Goal: Transaction & Acquisition: Purchase product/service

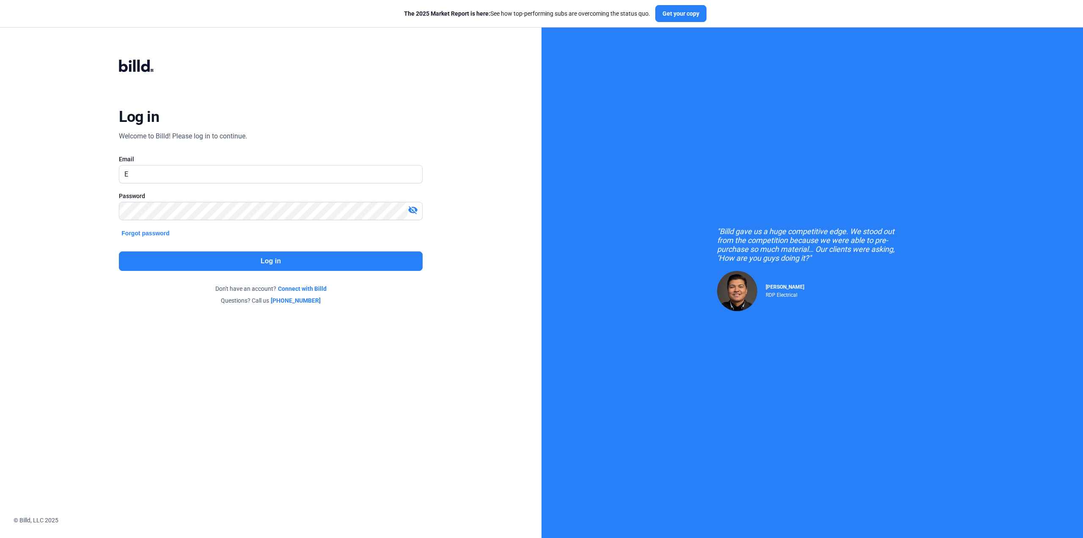
type input "[PERSON_NAME][EMAIL_ADDRESS][DOMAIN_NAME]"
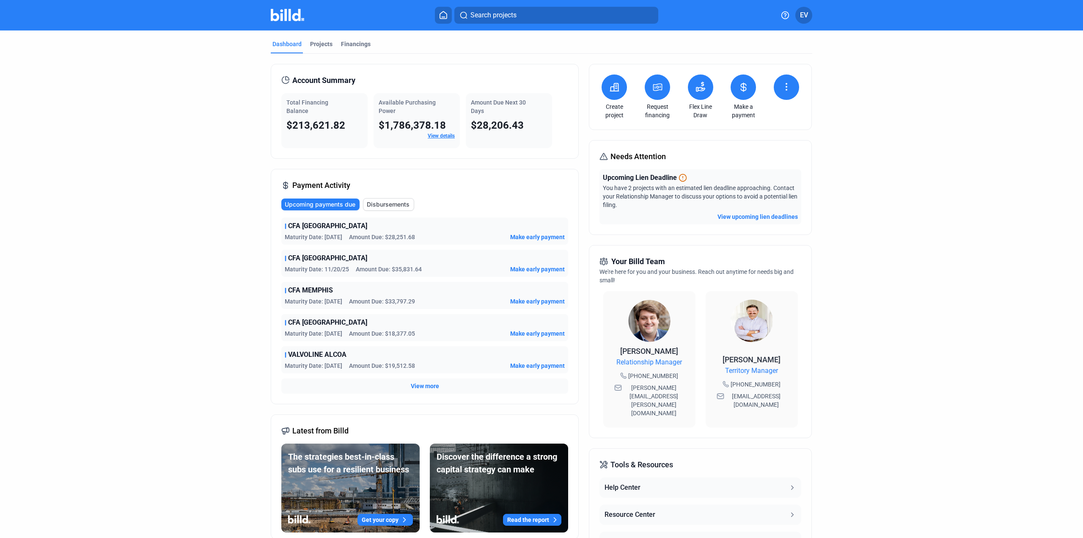
click at [742, 108] on link "Make a payment" at bounding box center [744, 110] width 30 height 17
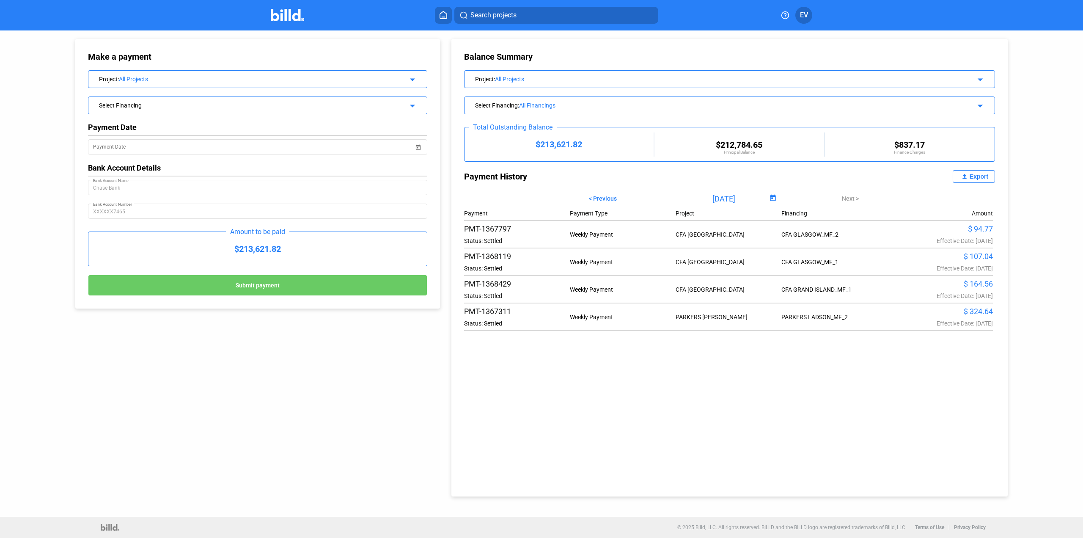
click at [179, 83] on div "Project : All Projects arrow_drop_down" at bounding box center [257, 78] width 339 height 15
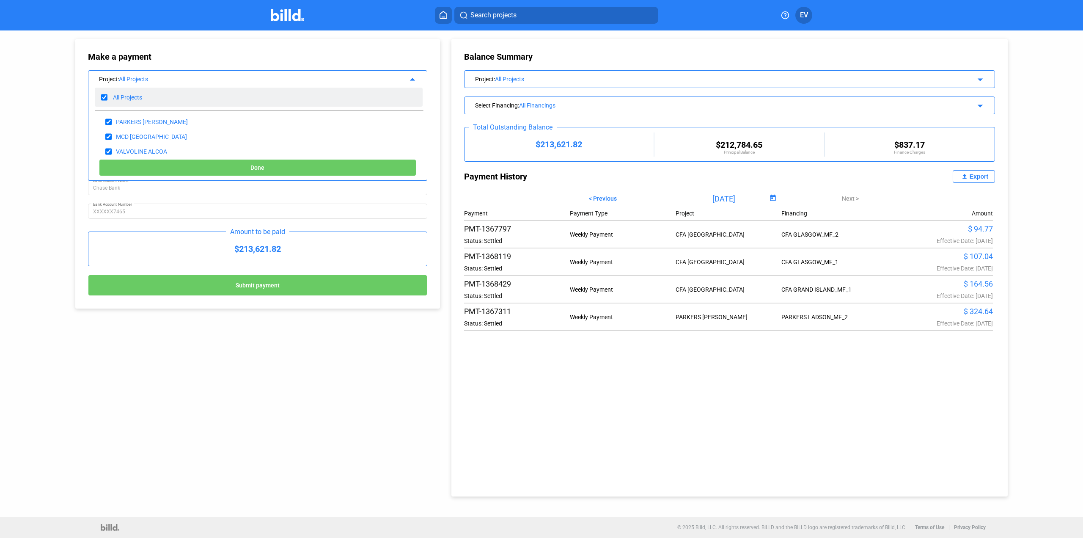
click at [103, 98] on input "checkbox" at bounding box center [104, 97] width 6 height 13
checkbox input "false"
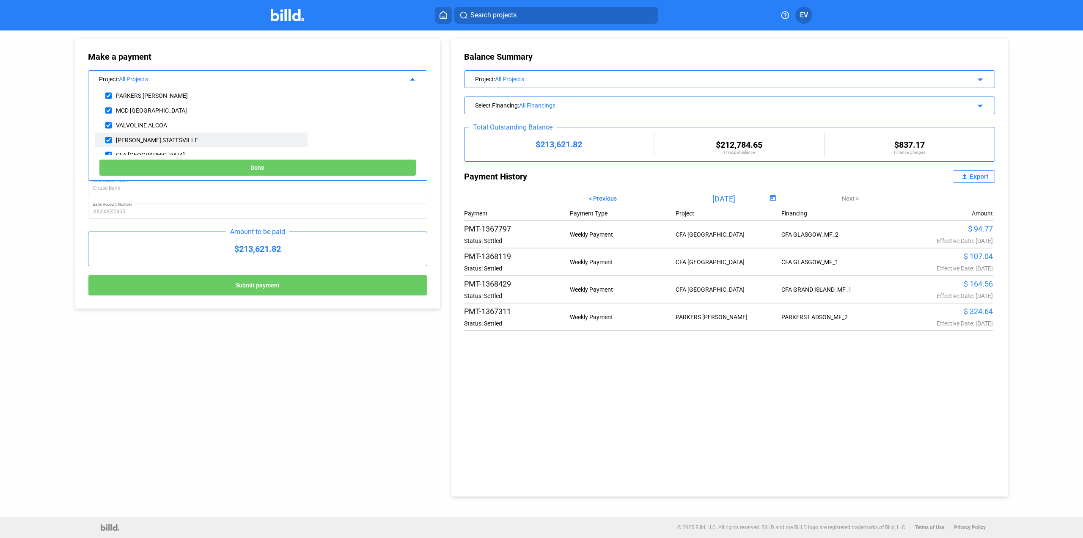
scroll to position [85, 0]
click at [116, 140] on div "CFA [GEOGRAPHIC_DATA]" at bounding box center [150, 141] width 69 height 7
click at [112, 140] on div "CFA [GEOGRAPHIC_DATA]" at bounding box center [201, 140] width 213 height 15
click at [106, 140] on input "checkbox" at bounding box center [108, 141] width 6 height 13
checkbox input "true"
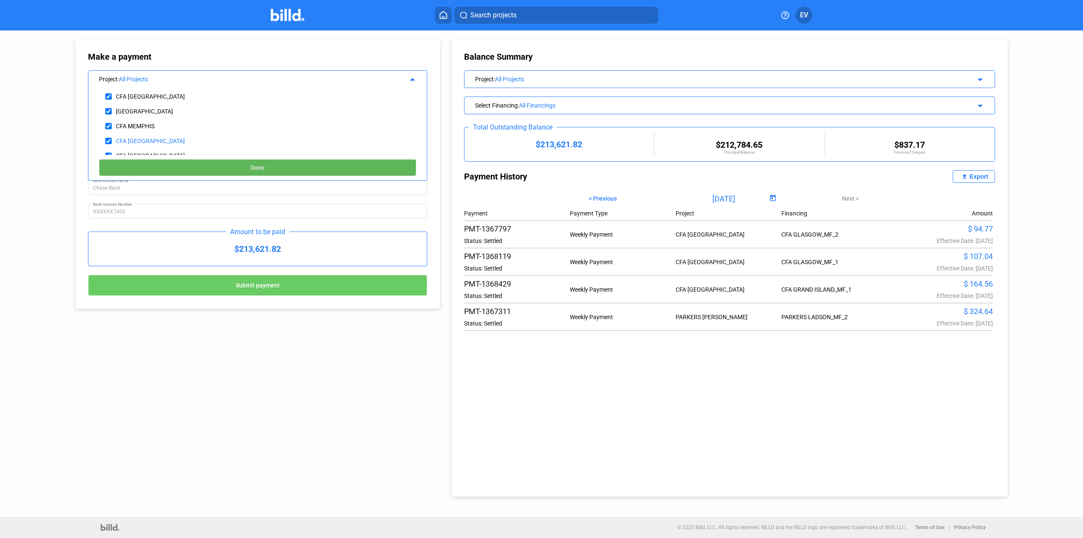
click at [228, 164] on button "Done" at bounding box center [257, 167] width 317 height 17
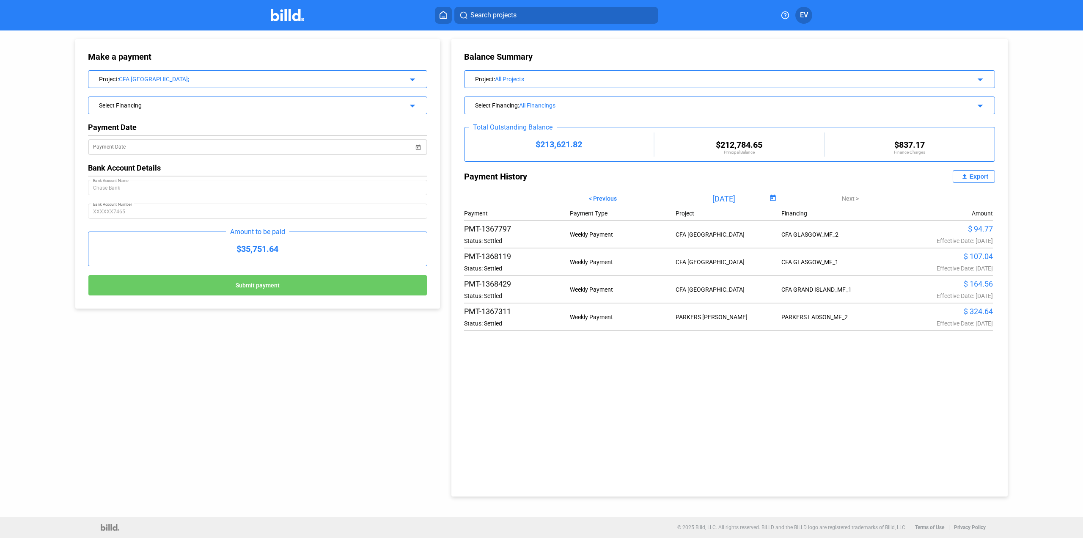
click at [418, 146] on span "Open calendar" at bounding box center [418, 142] width 20 height 20
click at [168, 244] on span "16" at bounding box center [167, 241] width 15 height 15
click at [284, 287] on button "Submit payment" at bounding box center [257, 285] width 339 height 21
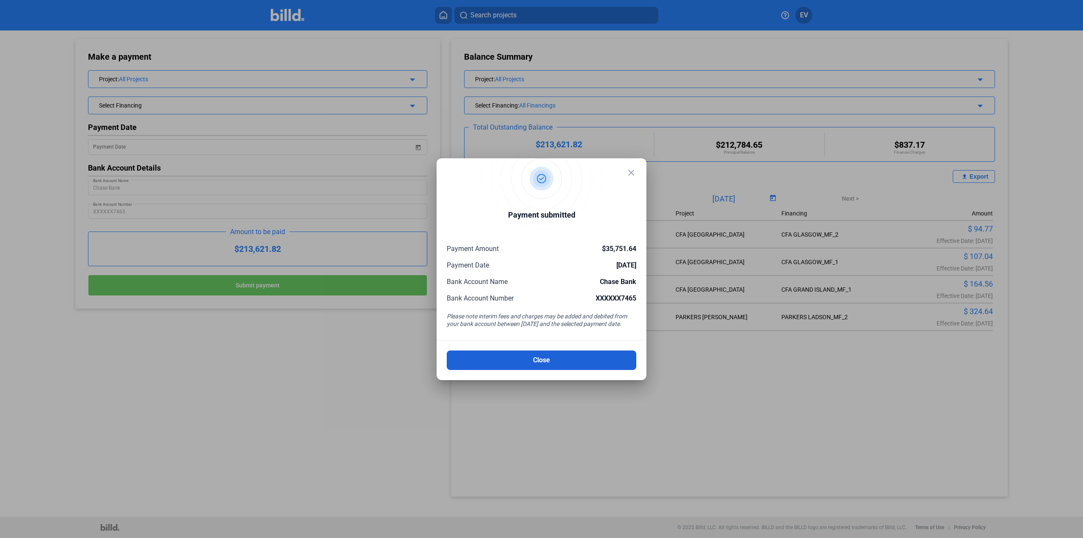
click at [536, 364] on button "Close" at bounding box center [542, 359] width 190 height 19
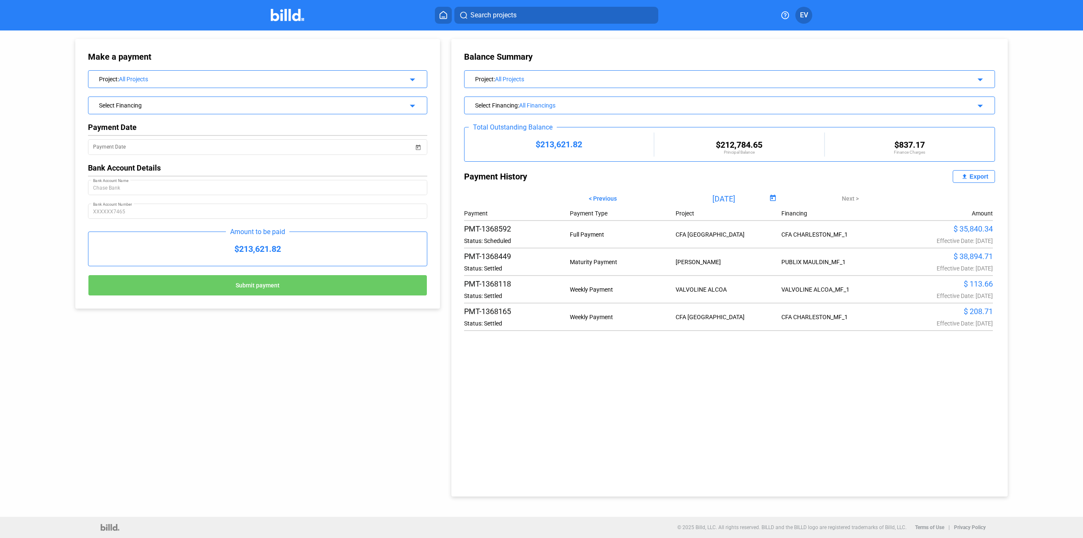
click at [357, 78] on div "All Projects" at bounding box center [252, 79] width 266 height 7
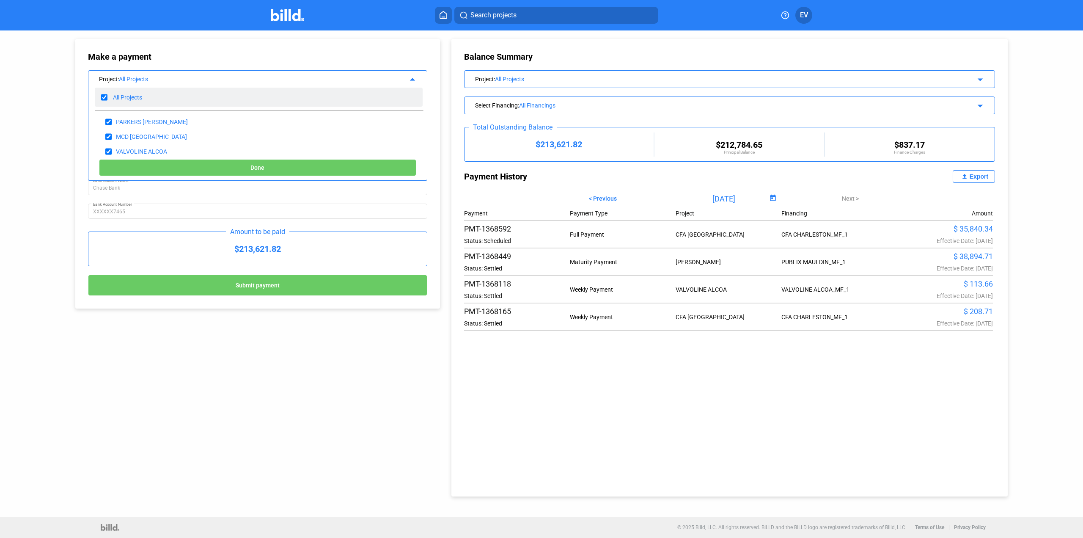
click at [107, 99] on div "All Projects" at bounding box center [259, 97] width 328 height 19
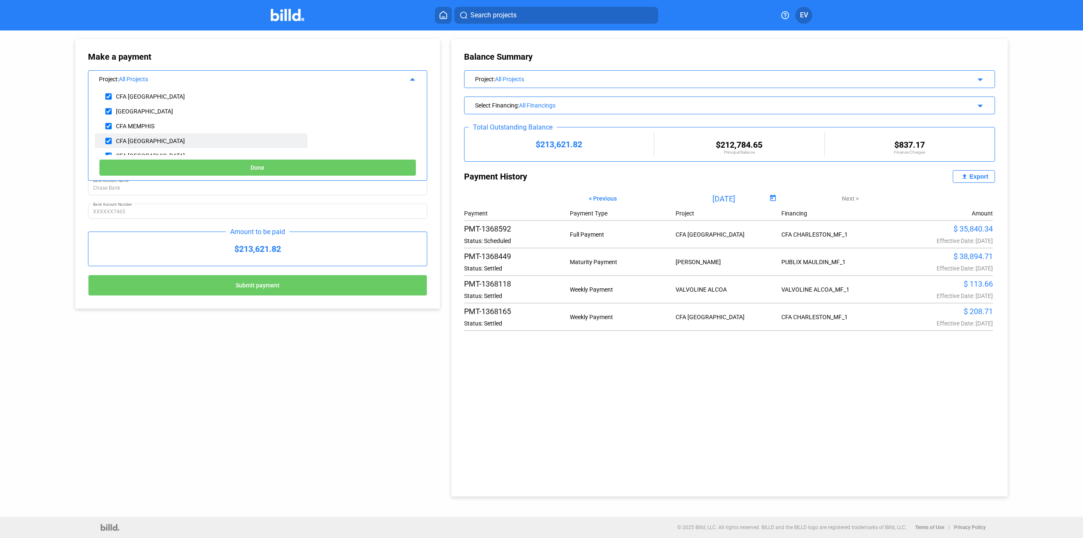
scroll to position [127, 0]
click at [108, 111] on input "checkbox" at bounding box center [108, 113] width 6 height 13
checkbox input "true"
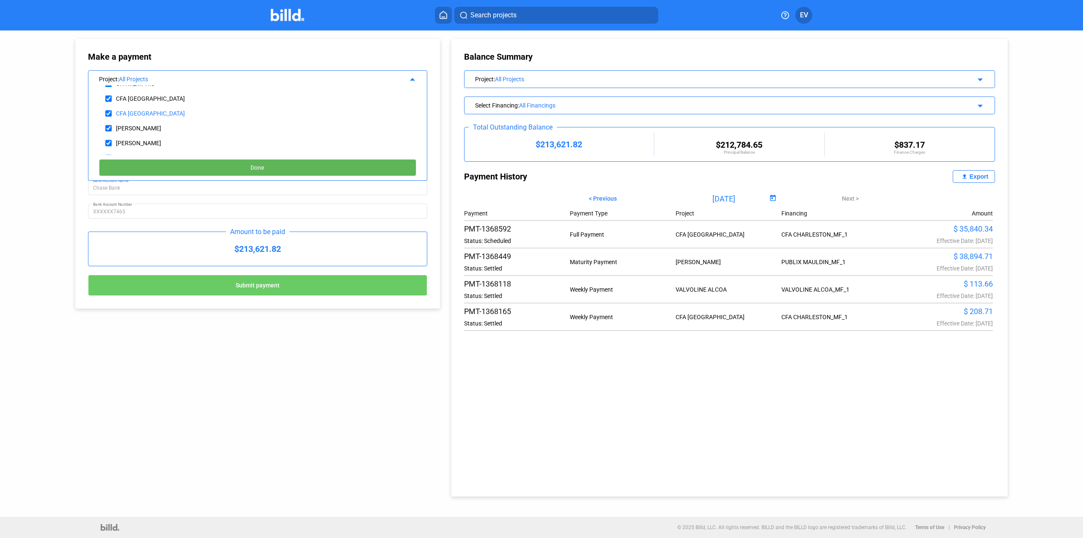
click at [241, 162] on button "Done" at bounding box center [257, 167] width 317 height 17
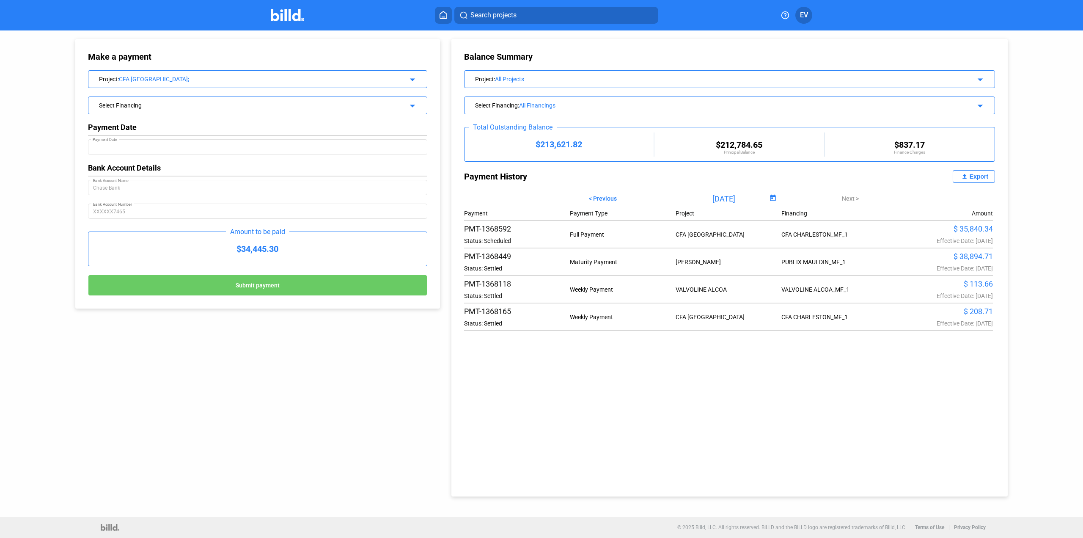
click at [193, 153] on div "Payment Date" at bounding box center [257, 146] width 329 height 17
click at [412, 79] on mat-icon "arrow_drop_down" at bounding box center [411, 78] width 10 height 10
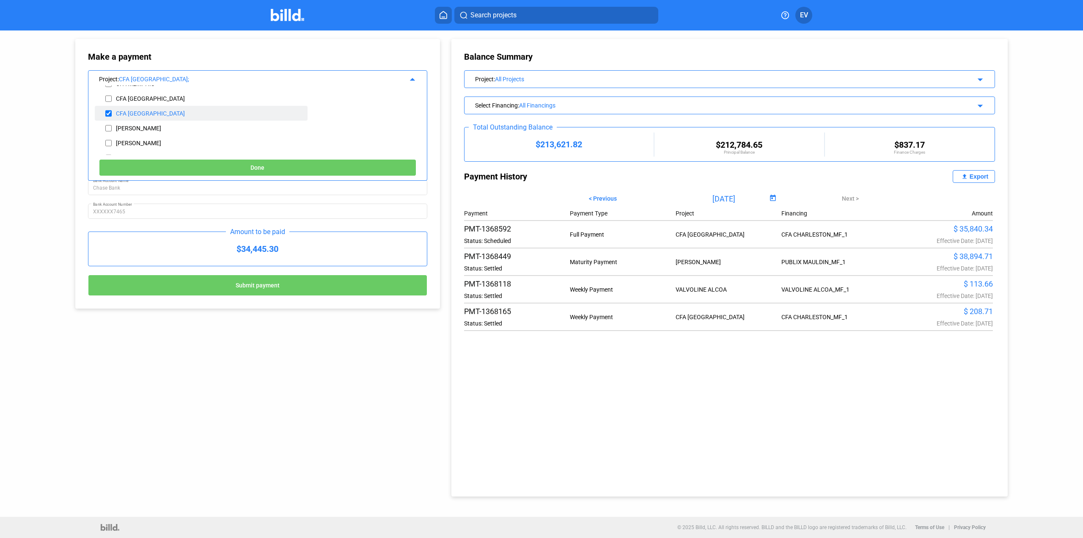
click at [119, 118] on div "CFA [GEOGRAPHIC_DATA]" at bounding box center [201, 113] width 213 height 15
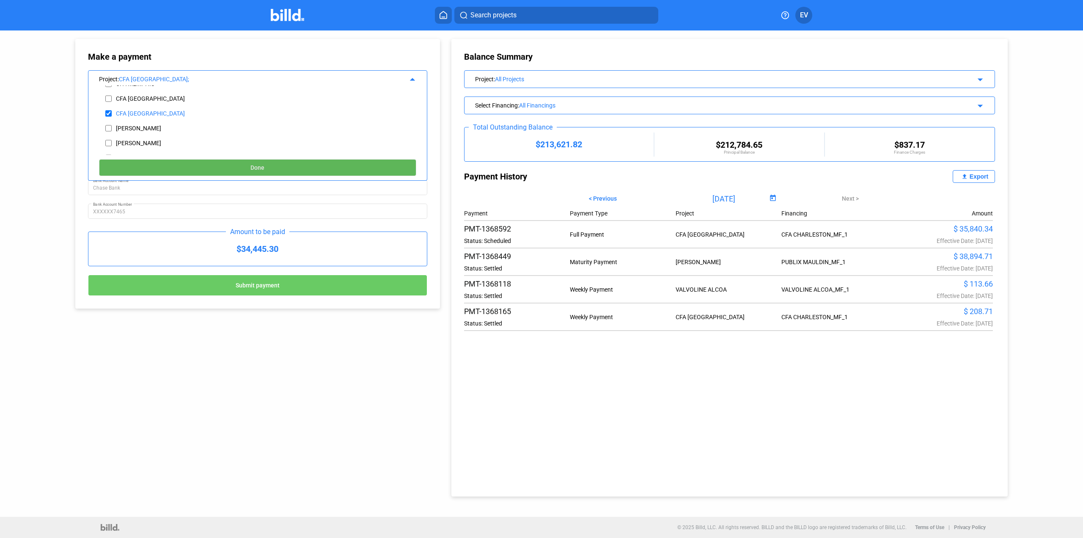
click at [243, 163] on button "Done" at bounding box center [257, 167] width 317 height 17
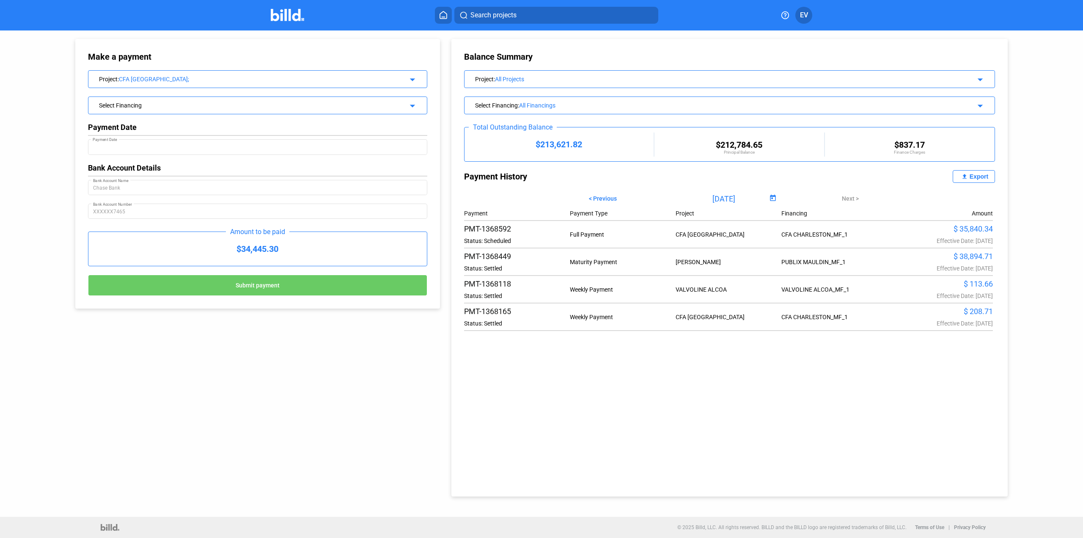
click at [411, 105] on mat-icon "arrow_drop_down" at bounding box center [411, 104] width 10 height 10
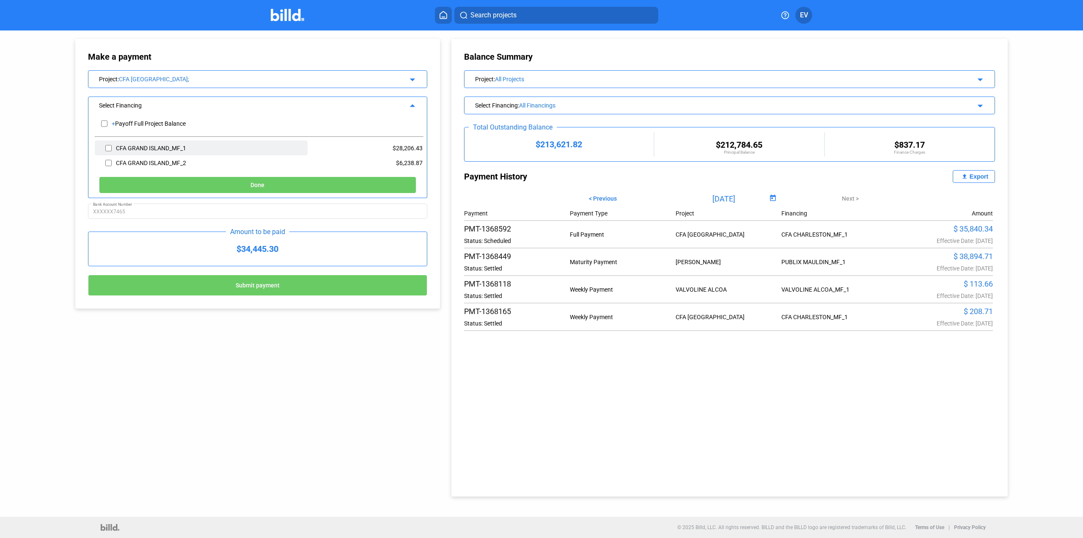
click at [107, 150] on input "checkbox" at bounding box center [108, 148] width 6 height 13
checkbox input "true"
click at [107, 162] on input "checkbox" at bounding box center [108, 163] width 6 height 13
checkbox input "true"
click at [277, 185] on button "Done" at bounding box center [257, 184] width 317 height 17
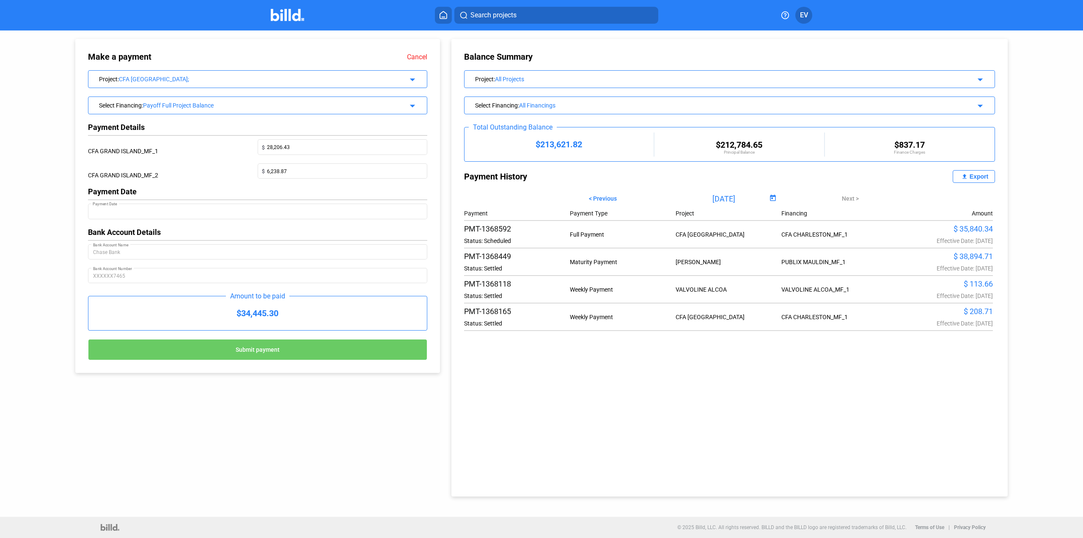
click at [415, 105] on mat-icon "arrow_drop_down" at bounding box center [411, 104] width 10 height 10
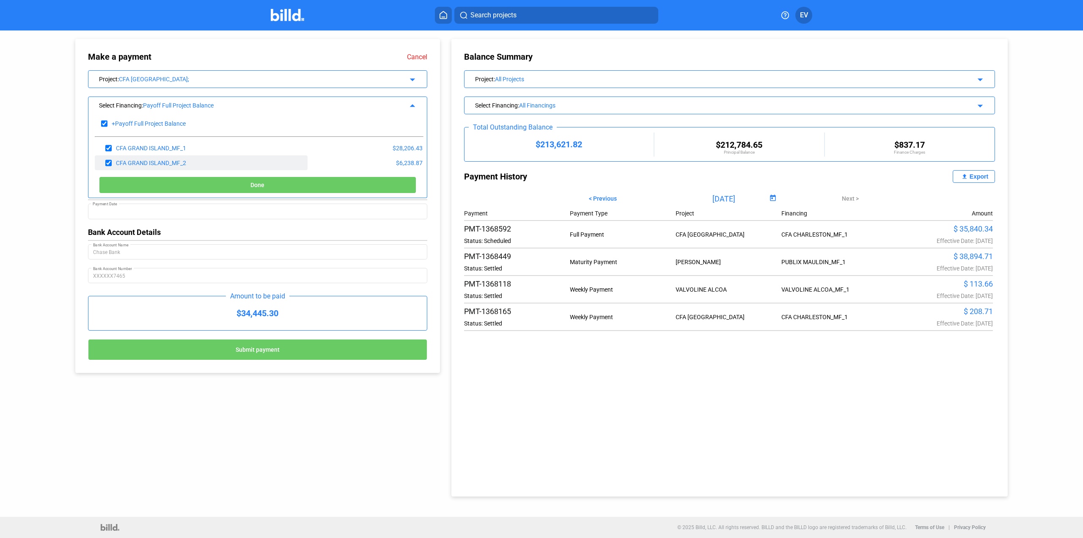
click at [110, 158] on input "checkbox" at bounding box center [108, 163] width 6 height 13
checkbox input "false"
click at [245, 185] on button "Done" at bounding box center [257, 184] width 317 height 17
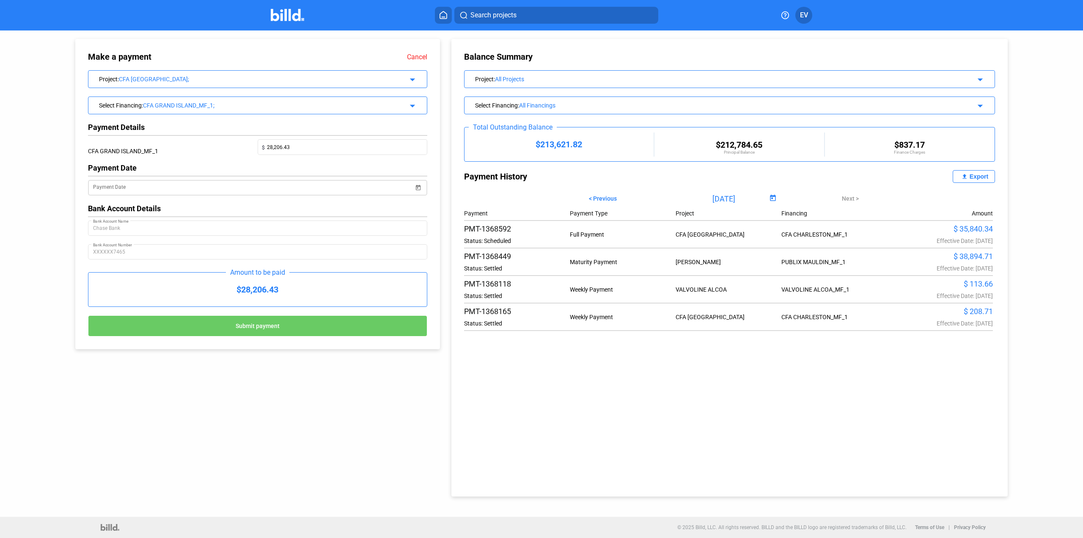
click at [416, 187] on span "Open calendar" at bounding box center [418, 182] width 20 height 20
click at [150, 300] on span "22" at bounding box center [150, 299] width 15 height 15
click at [151, 301] on span "22" at bounding box center [150, 299] width 15 height 15
click at [134, 301] on span "21" at bounding box center [133, 299] width 15 height 15
click at [282, 325] on button "Submit payment" at bounding box center [257, 325] width 339 height 21
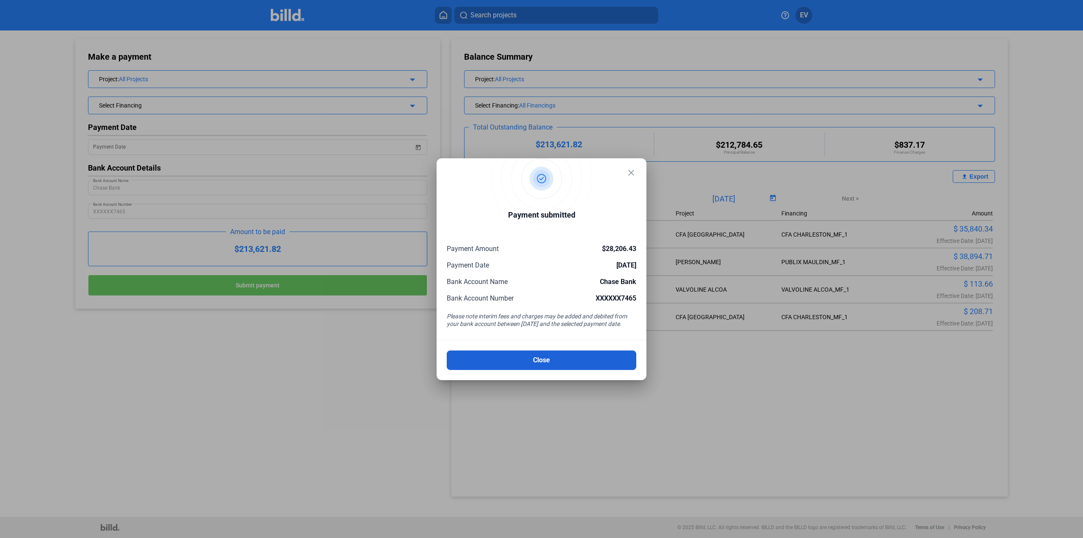
click at [551, 367] on button "Close" at bounding box center [542, 359] width 190 height 19
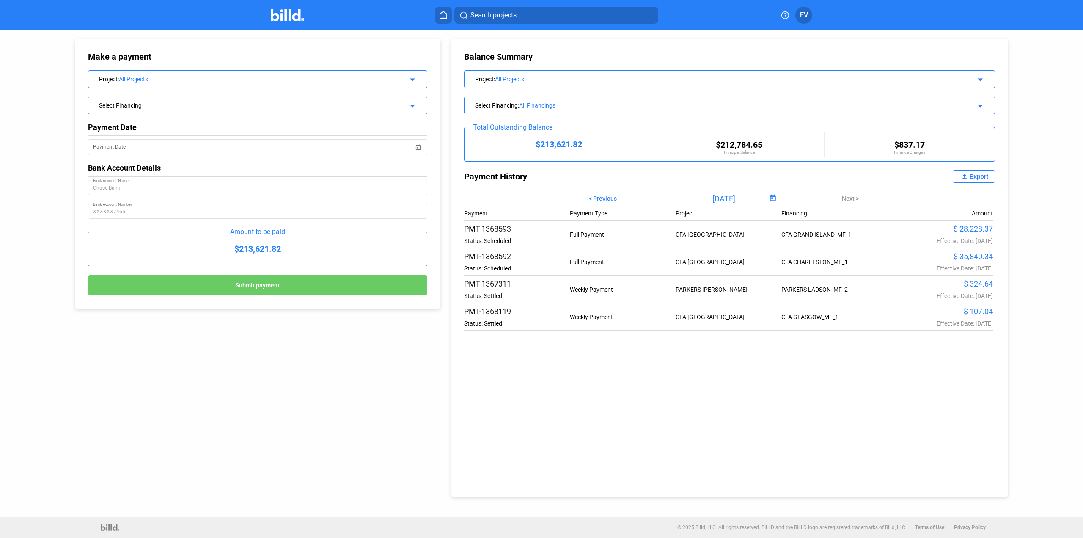
click at [412, 80] on mat-icon "arrow_drop_down" at bounding box center [411, 78] width 10 height 10
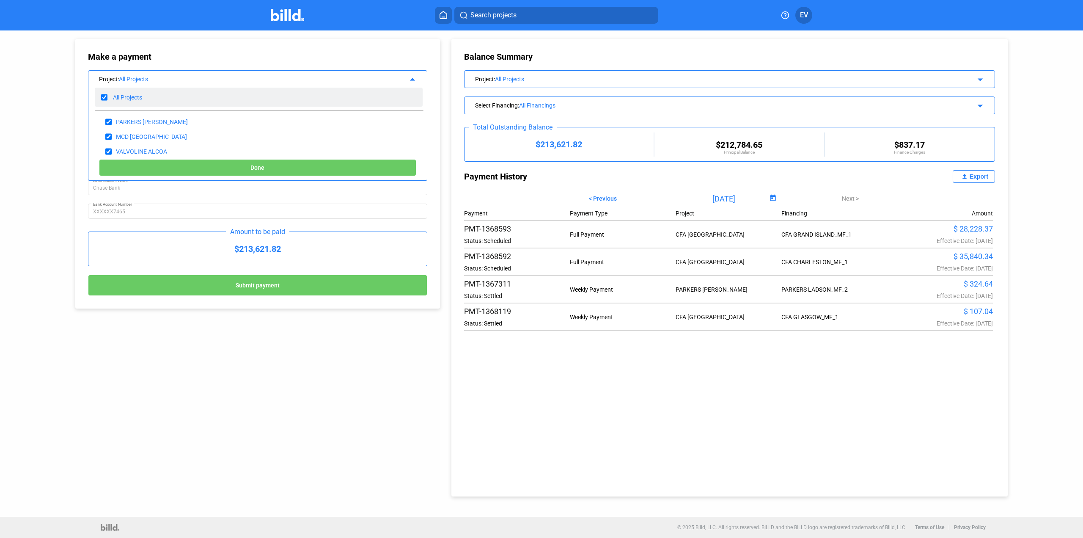
click at [101, 97] on input "checkbox" at bounding box center [104, 97] width 6 height 13
checkbox input "false"
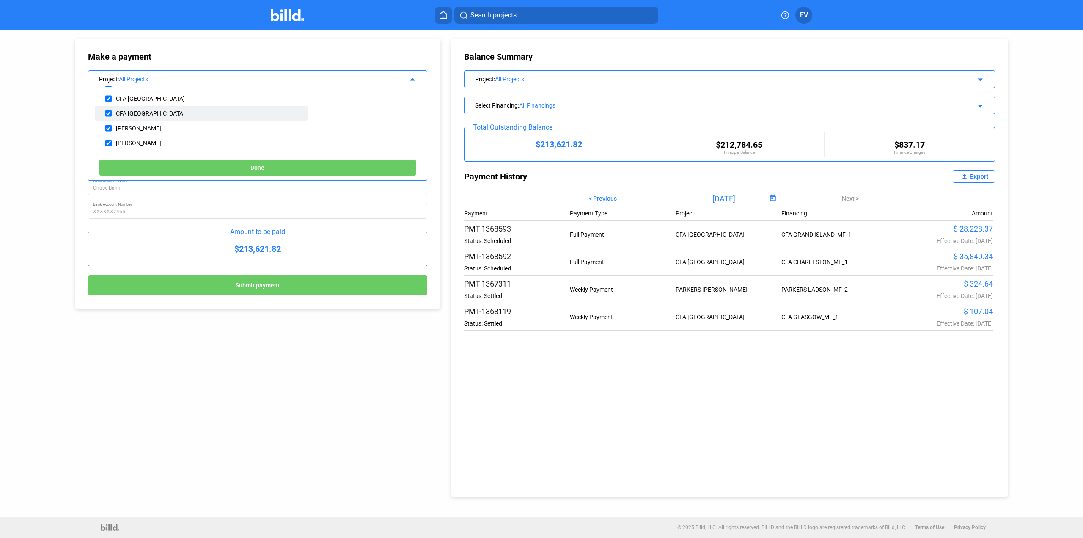
click at [110, 115] on input "checkbox" at bounding box center [108, 113] width 6 height 13
checkbox input "true"
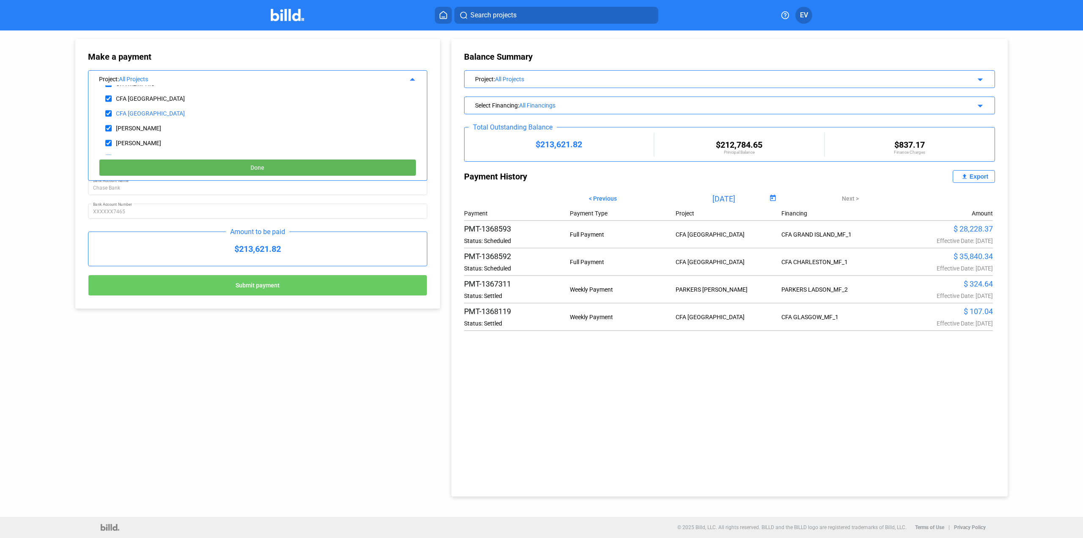
click at [271, 168] on button "Done" at bounding box center [257, 167] width 317 height 17
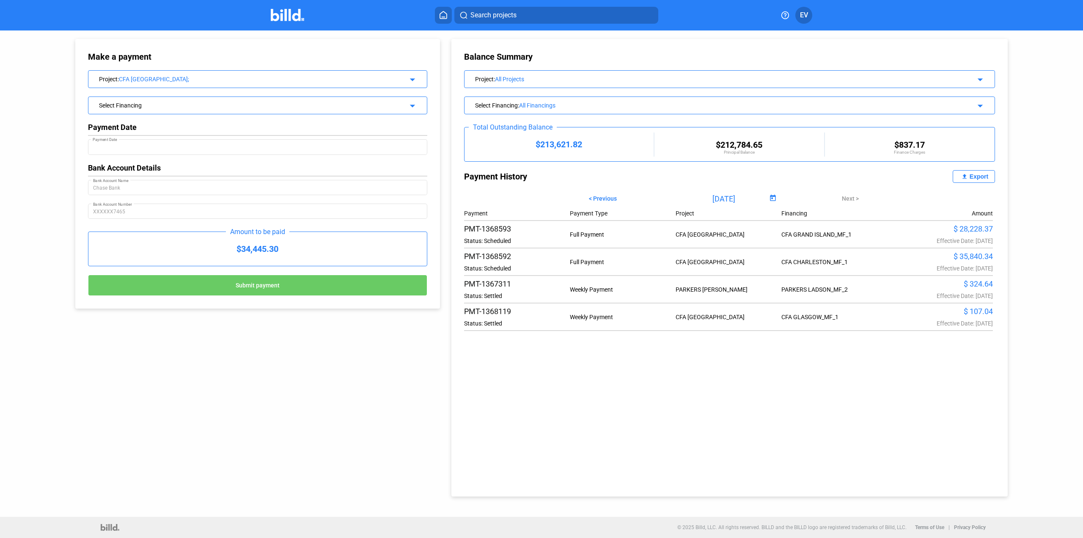
click at [353, 110] on div "Select Financing arrow_drop_down" at bounding box center [257, 104] width 339 height 15
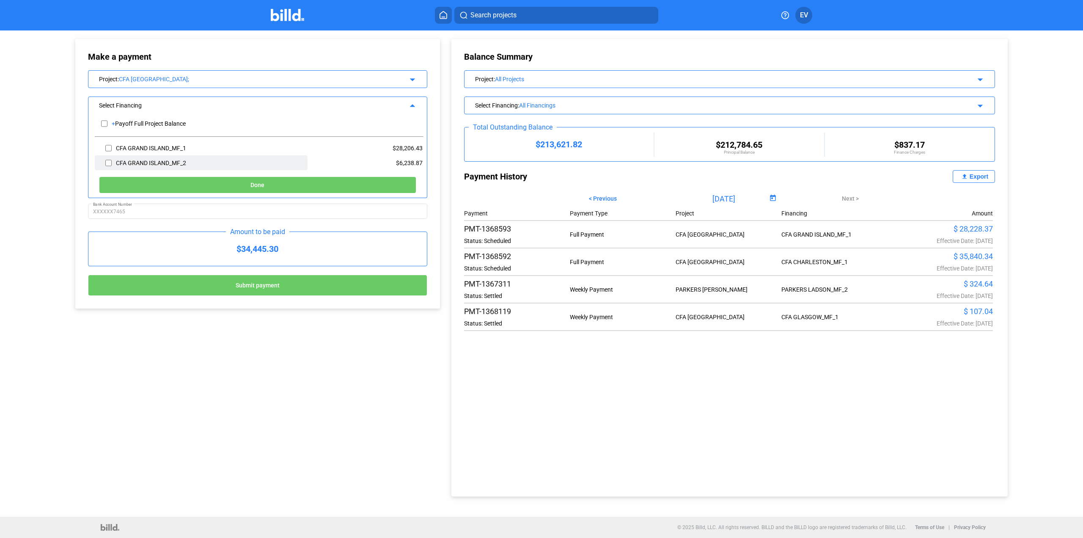
click at [108, 163] on input "checkbox" at bounding box center [108, 163] width 6 height 13
checkbox input "true"
click at [251, 187] on span "Done" at bounding box center [258, 185] width 14 height 7
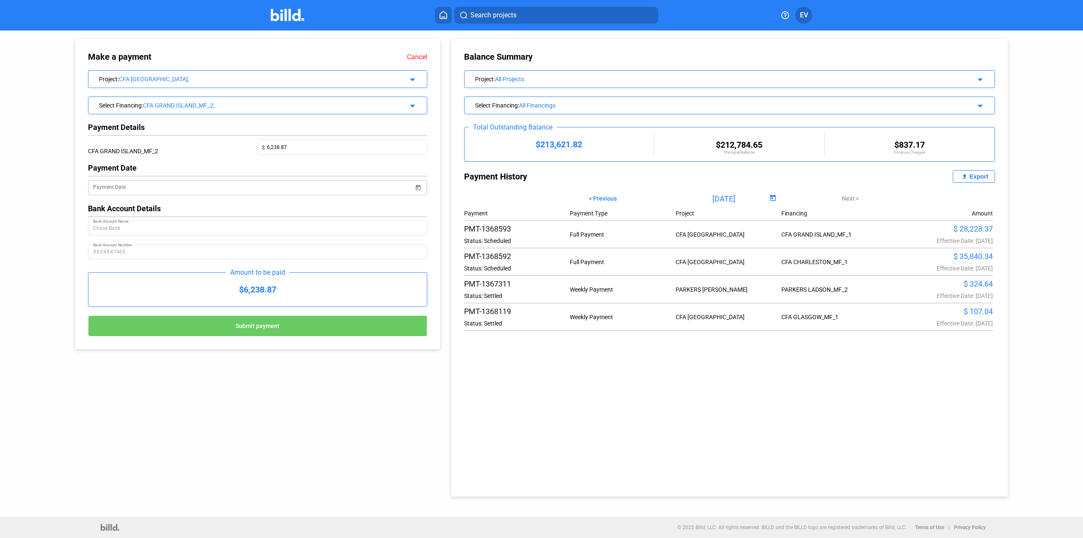
click at [420, 187] on span "Open calendar" at bounding box center [418, 182] width 20 height 20
click at [149, 300] on span "22" at bounding box center [150, 299] width 15 height 15
click at [273, 328] on span "Submit payment" at bounding box center [258, 325] width 44 height 7
